Goal: Transaction & Acquisition: Download file/media

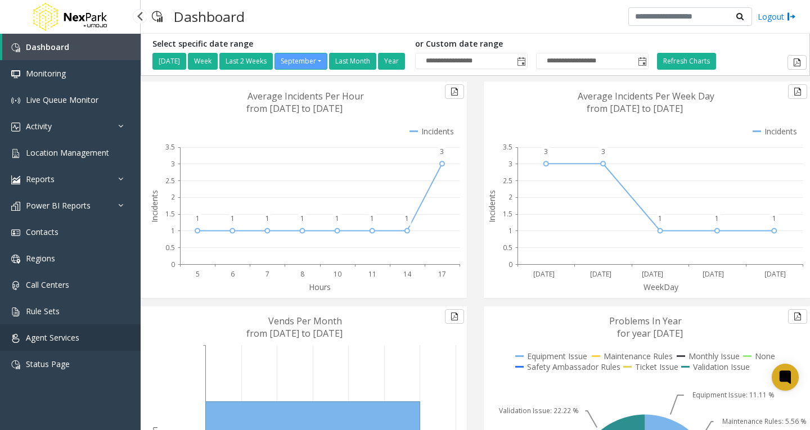
click at [78, 345] on link "Agent Services" at bounding box center [70, 337] width 141 height 26
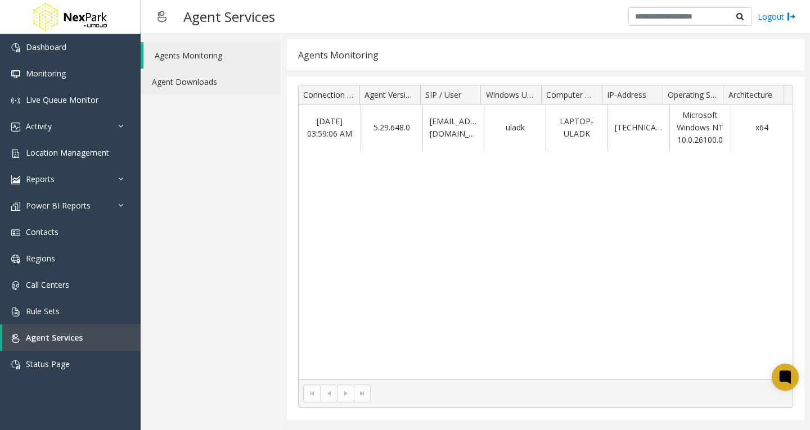
click at [199, 85] on link "Agent Downloads" at bounding box center [211, 82] width 140 height 26
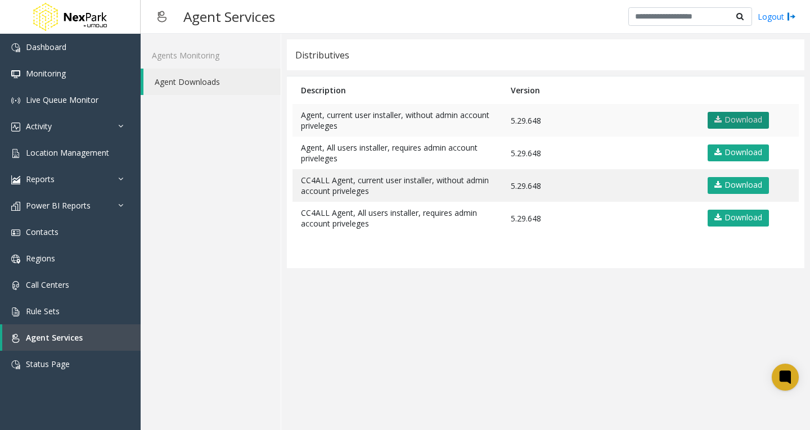
drag, startPoint x: 747, startPoint y: 120, endPoint x: 722, endPoint y: 127, distance: 26.2
click at [747, 120] on link "Download" at bounding box center [737, 120] width 61 height 17
click at [198, 61] on link "Agents Monitoring" at bounding box center [211, 55] width 140 height 26
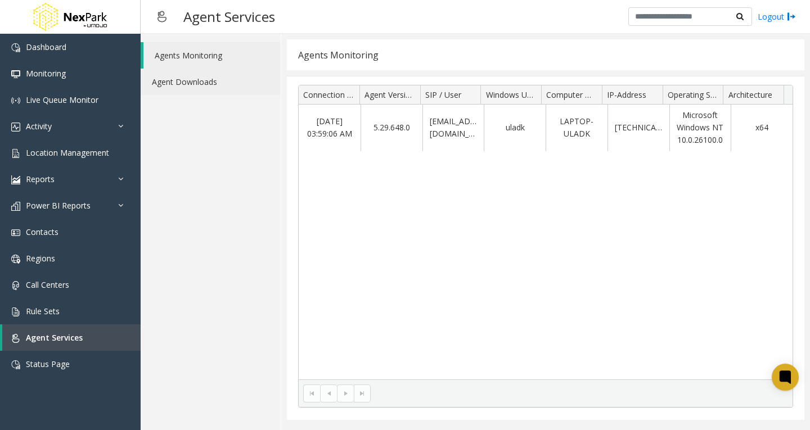
click at [186, 82] on link "Agent Downloads" at bounding box center [211, 82] width 140 height 26
